Goal: Check status

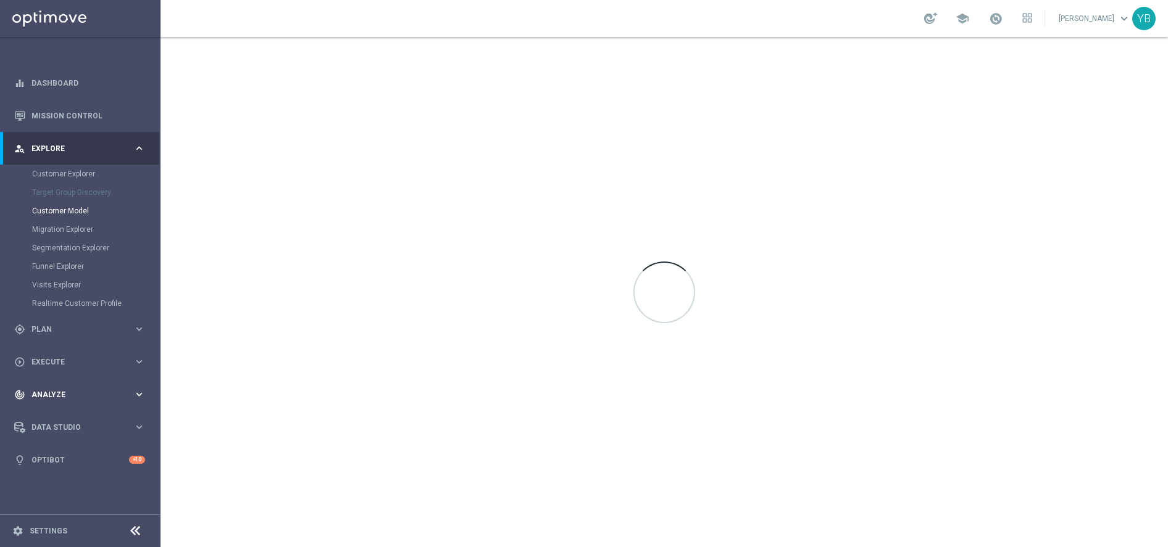
click at [49, 390] on div "track_changes Analyze" at bounding box center [73, 394] width 119 height 11
click at [141, 365] on icon "keyboard_arrow_right" at bounding box center [139, 365] width 12 height 12
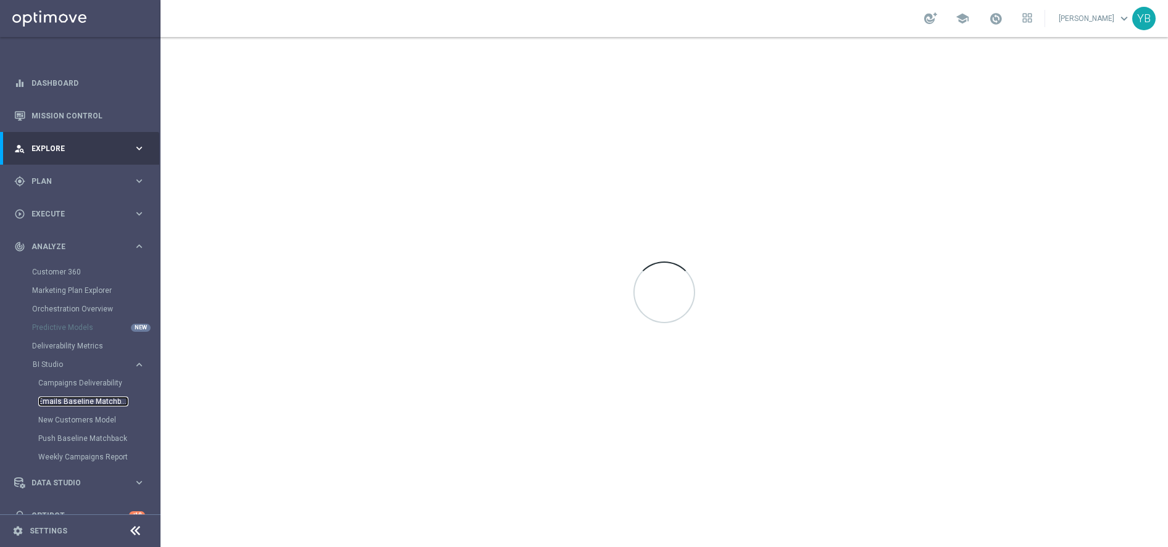
click at [80, 398] on link "Emails Baseline Matchback" at bounding box center [83, 402] width 90 height 10
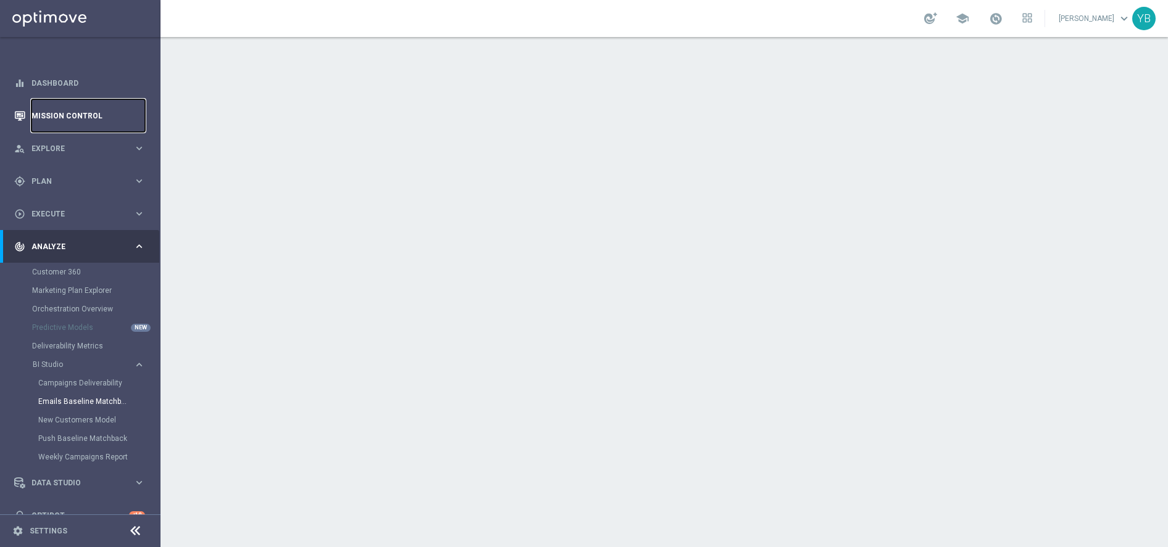
click at [101, 112] on link "Mission Control" at bounding box center [88, 115] width 114 height 33
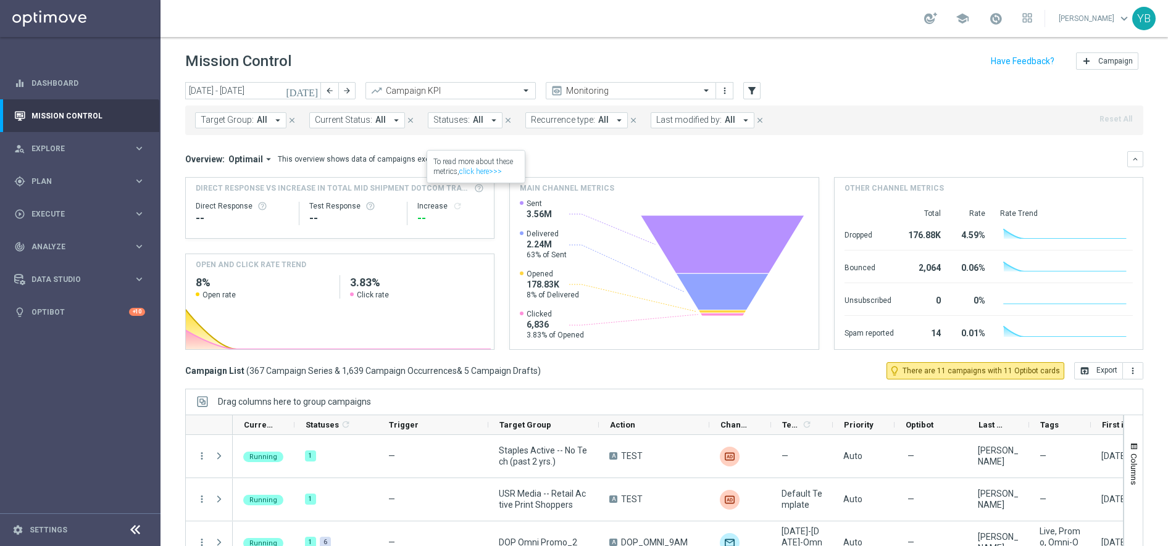
click at [315, 95] on icon "[DATE]" at bounding box center [302, 90] width 33 height 11
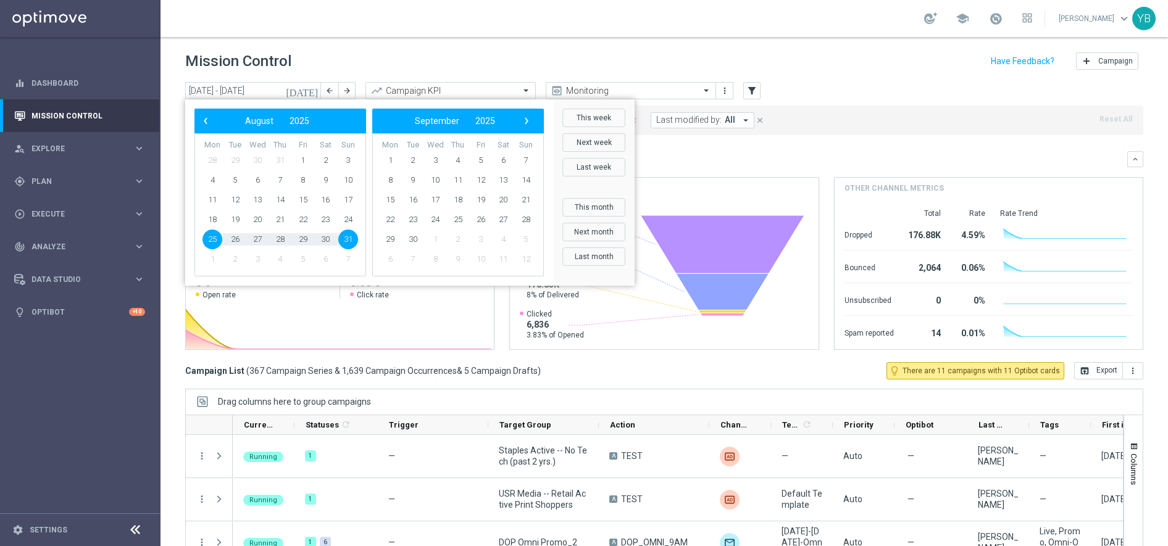
click at [210, 240] on span "25" at bounding box center [212, 240] width 20 height 20
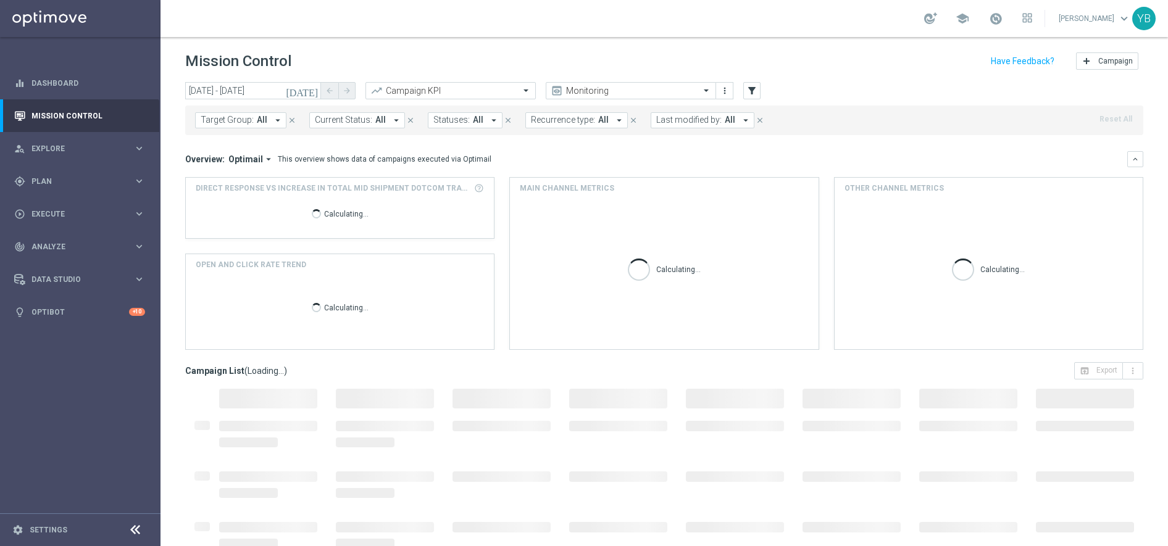
type input "[DATE] - [DATE]"
click at [265, 156] on icon "arrow_drop_down" at bounding box center [268, 159] width 11 height 11
click at [230, 178] on div "Analysis" at bounding box center [234, 178] width 30 height 11
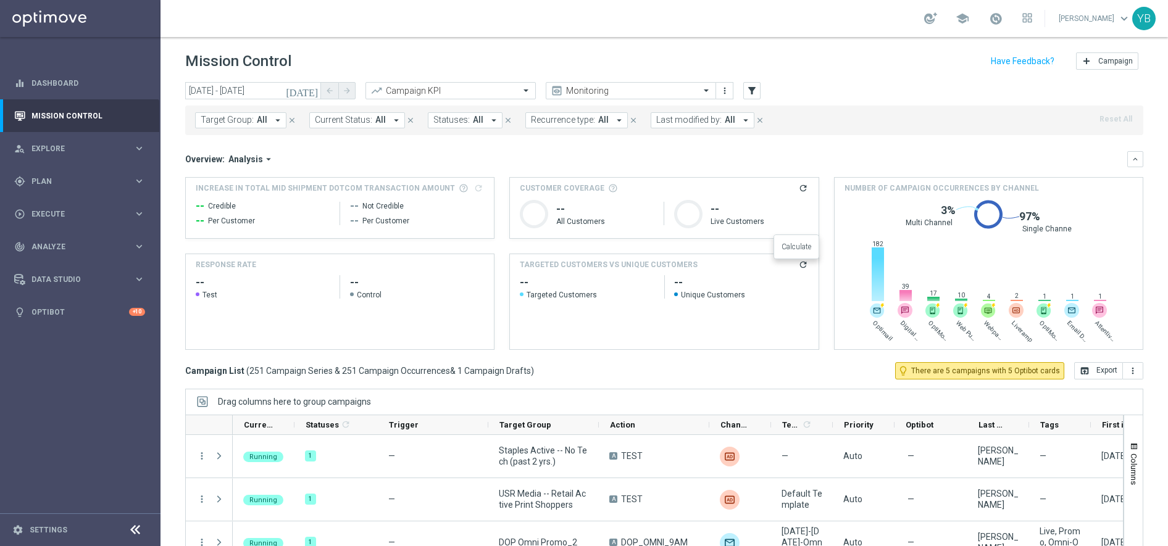
click at [799, 265] on icon "refresh" at bounding box center [803, 265] width 10 height 10
click at [268, 160] on icon "arrow_drop_down" at bounding box center [268, 159] width 11 height 11
click at [238, 198] on div "Optimail" at bounding box center [233, 196] width 28 height 11
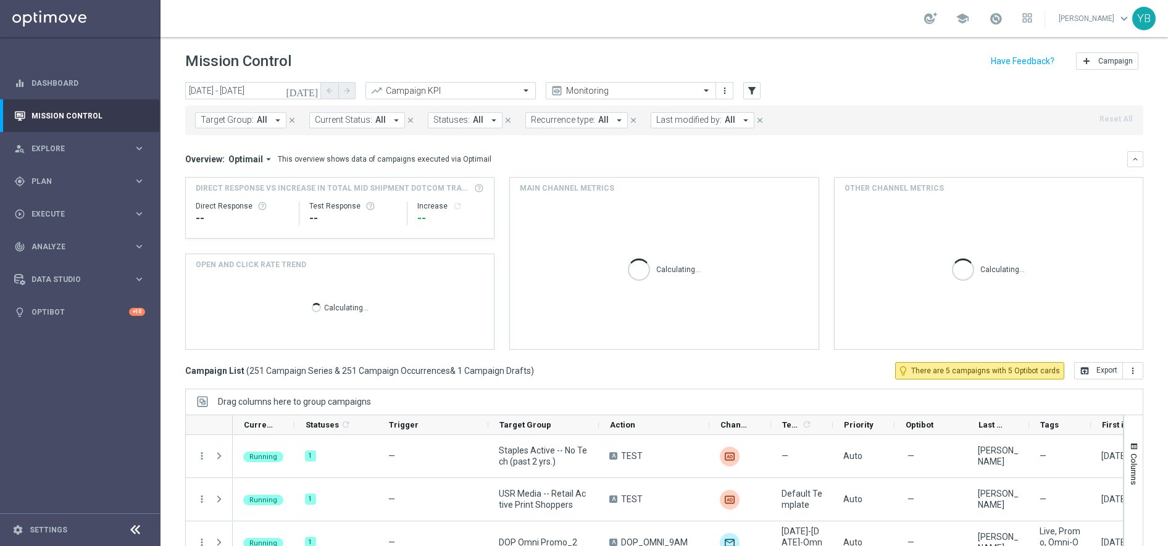
click at [263, 157] on icon "arrow_drop_down" at bounding box center [268, 159] width 11 height 11
click at [236, 180] on div "Analysis" at bounding box center [234, 178] width 30 height 11
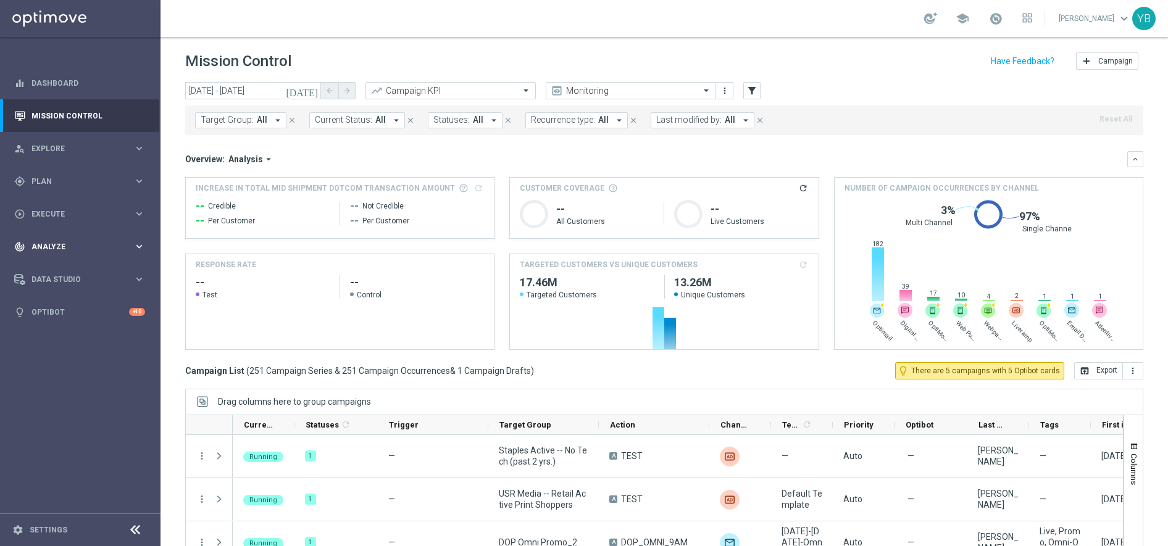
click at [136, 251] on icon "keyboard_arrow_right" at bounding box center [139, 247] width 12 height 12
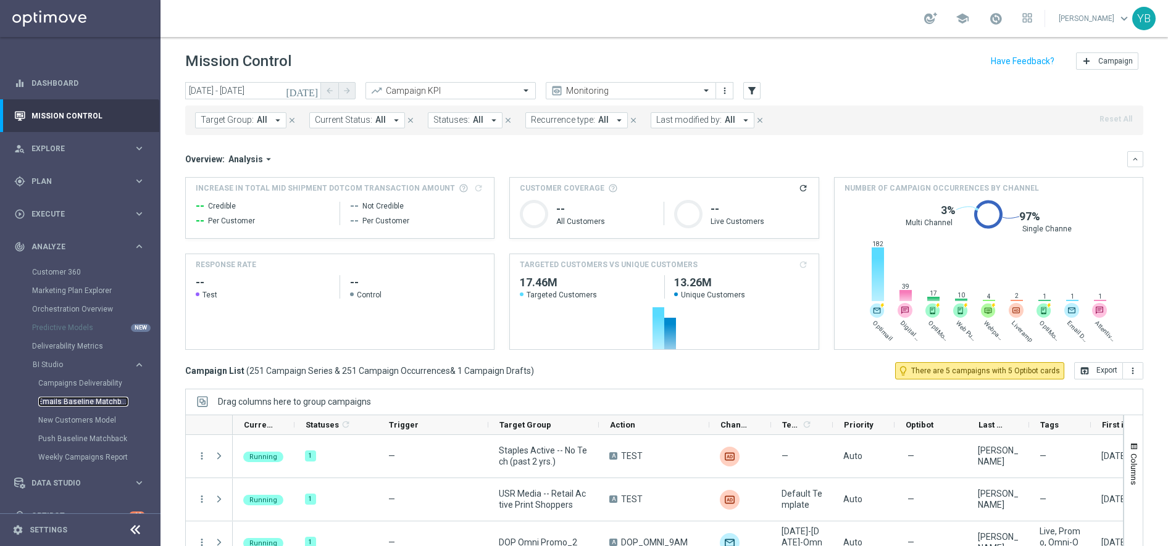
click at [69, 404] on link "Emails Baseline Matchback" at bounding box center [83, 402] width 90 height 10
